Goal: Obtain resource: Obtain resource

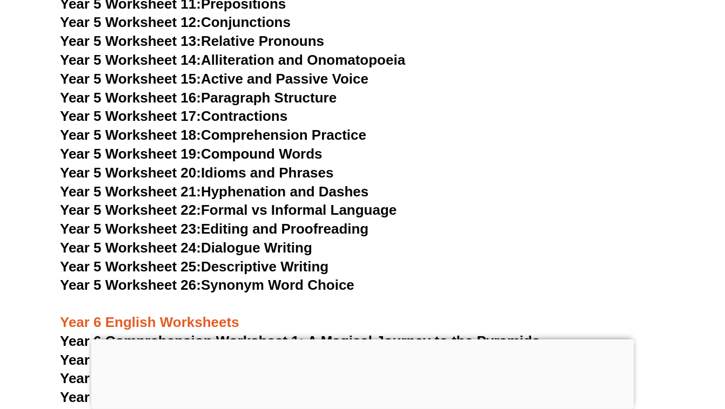
scroll to position [5418, 0]
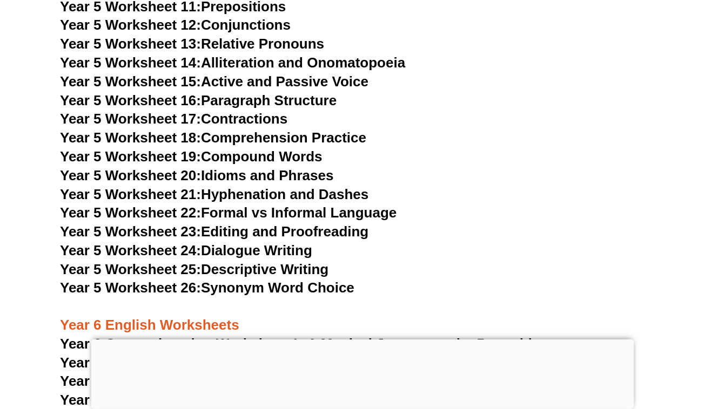
click at [242, 98] on link "Year 5 Worksheet 16: Paragraph Structure" at bounding box center [198, 100] width 276 height 16
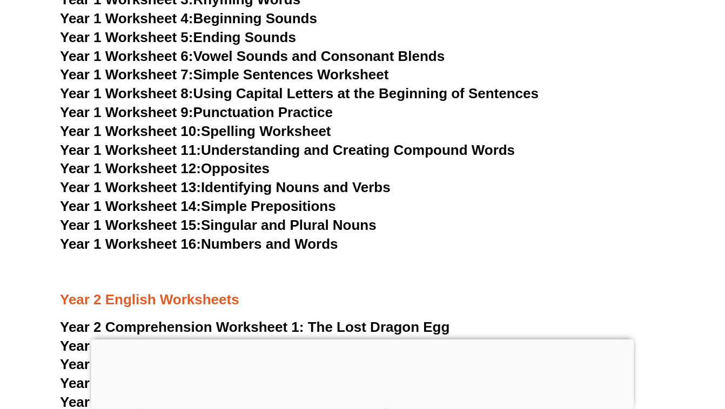
scroll to position [2062, 0]
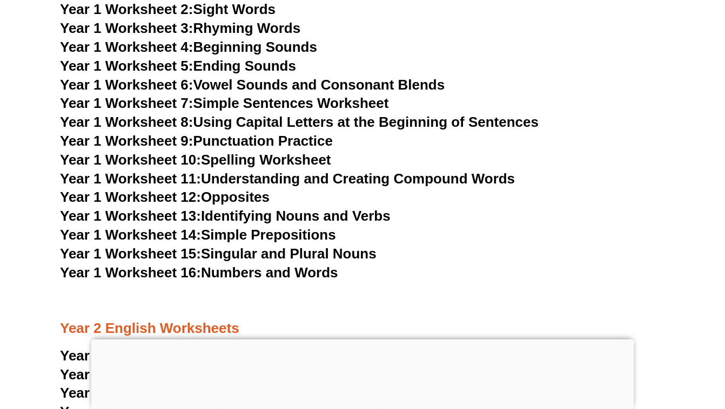
click at [363, 340] on div at bounding box center [362, 340] width 543 height 0
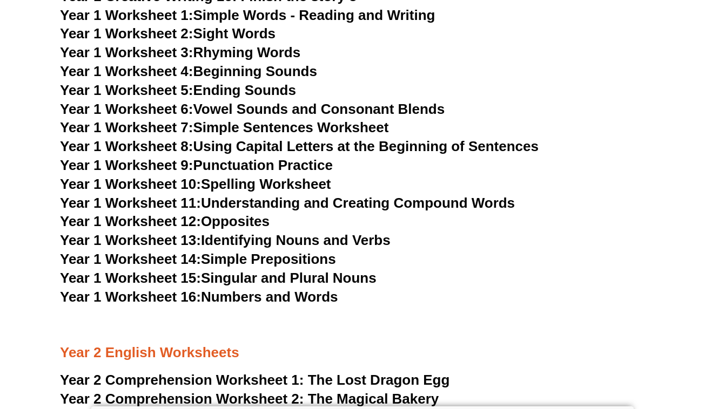
scroll to position [2037, 0]
click at [378, 205] on link "Year 1 Worksheet 11: Understanding and Creating Compound Words" at bounding box center [287, 203] width 455 height 16
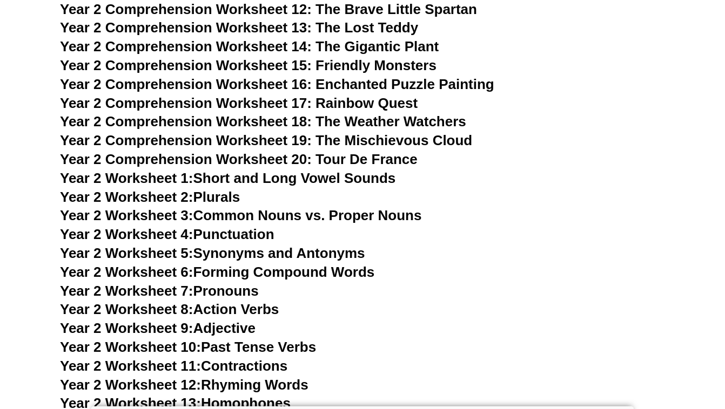
scroll to position [2615, 0]
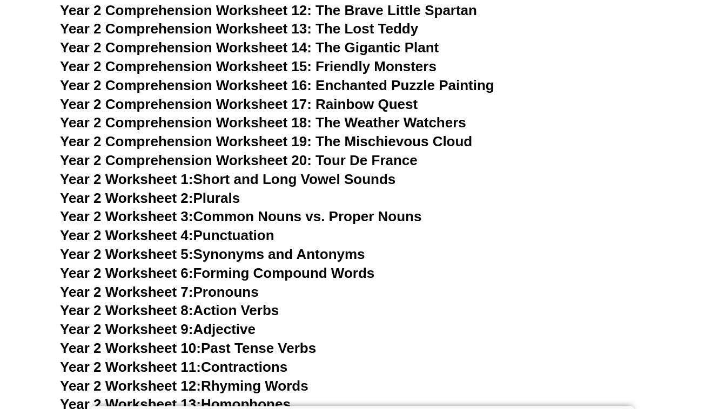
click at [235, 275] on link "Year 2 Worksheet 6: Forming Compound Words" at bounding box center [217, 273] width 314 height 16
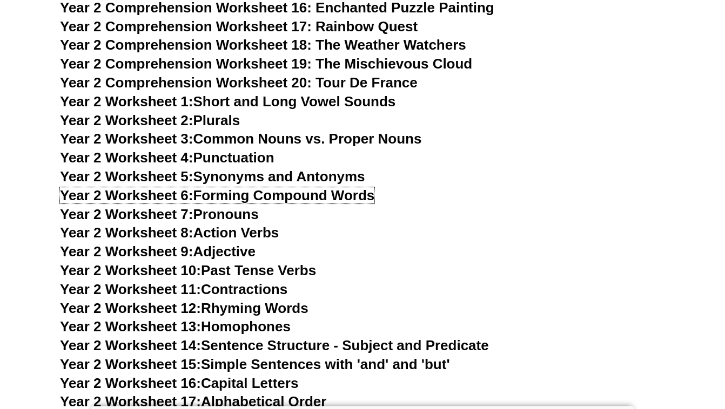
scroll to position [2845, 0]
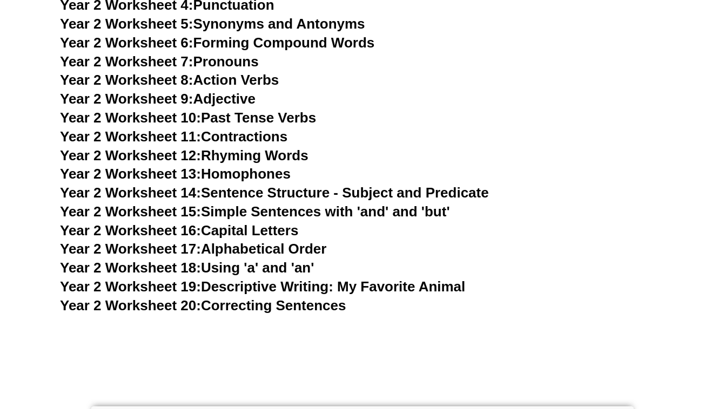
click at [243, 193] on link "Year 2 Worksheet 14: Sentence Structure - Subject and Predicate" at bounding box center [274, 193] width 429 height 16
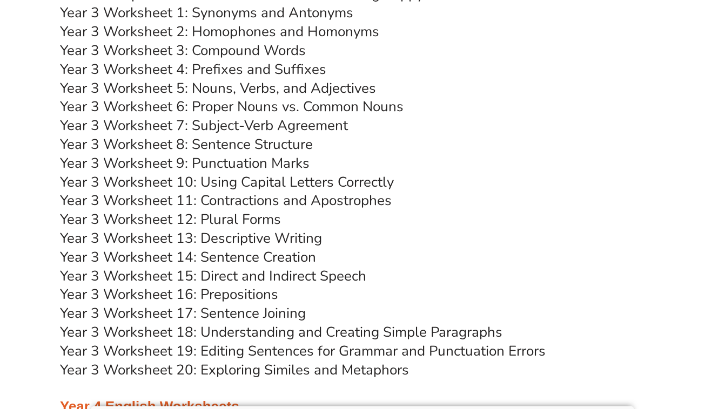
scroll to position [3769, 0]
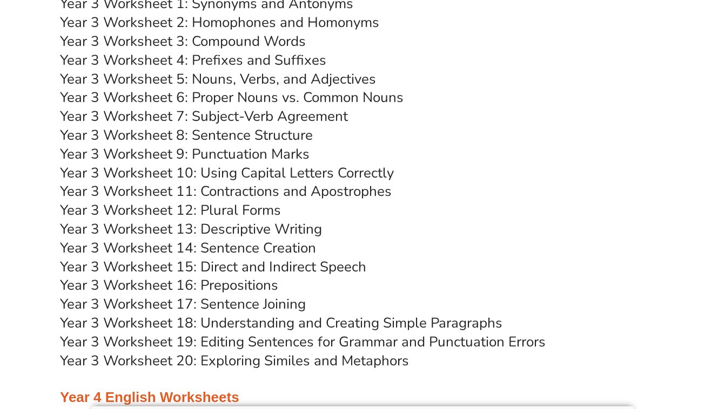
click at [247, 136] on link "Year 3 Worksheet 8: Sentence Structure" at bounding box center [186, 135] width 253 height 19
click at [243, 331] on link "Year 3 Worksheet 18: Understanding and Creating Simple Paragraphs" at bounding box center [281, 323] width 442 height 19
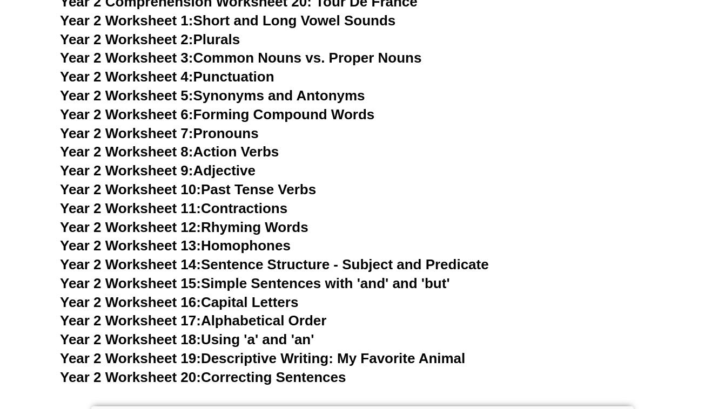
scroll to position [2770, 0]
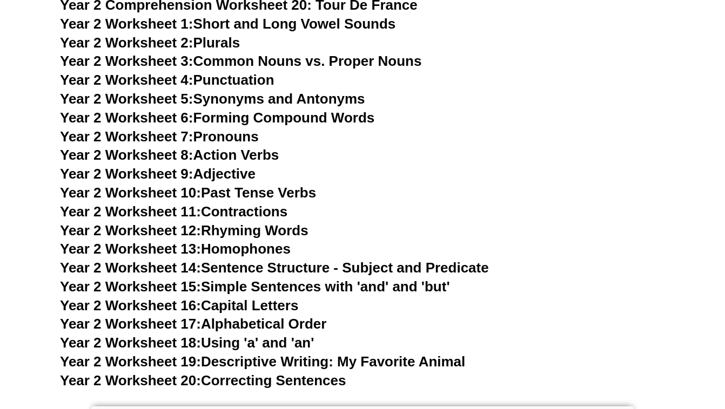
click at [281, 284] on link "Year 2 Worksheet 15: Simple Sentences with 'and' and 'but'" at bounding box center [255, 287] width 390 height 16
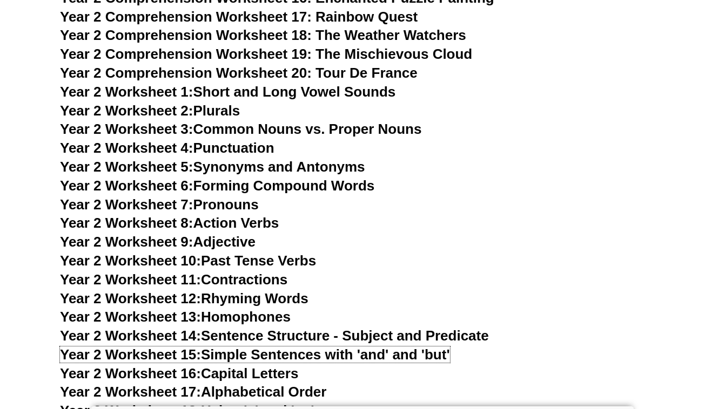
scroll to position [2631, 0]
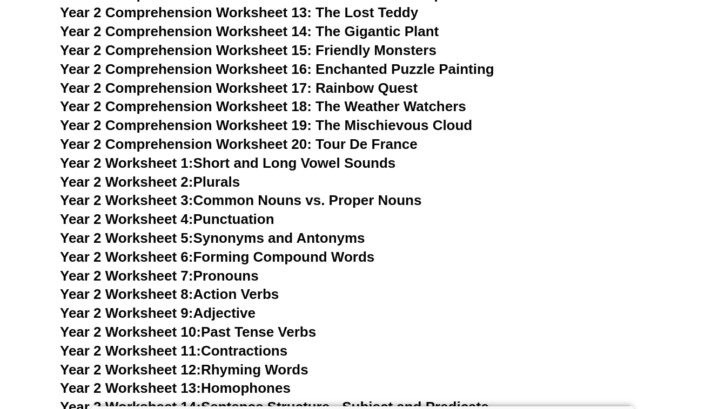
click at [316, 229] on h3 "Year 2 Worksheet 5: Synonyms and Antonyms" at bounding box center [362, 238] width 605 height 18
click at [246, 163] on link "Year 2 Worksheet 1: Short and Long Vowel Sounds" at bounding box center [227, 163] width 335 height 16
